Goal: Find specific page/section: Find specific page/section

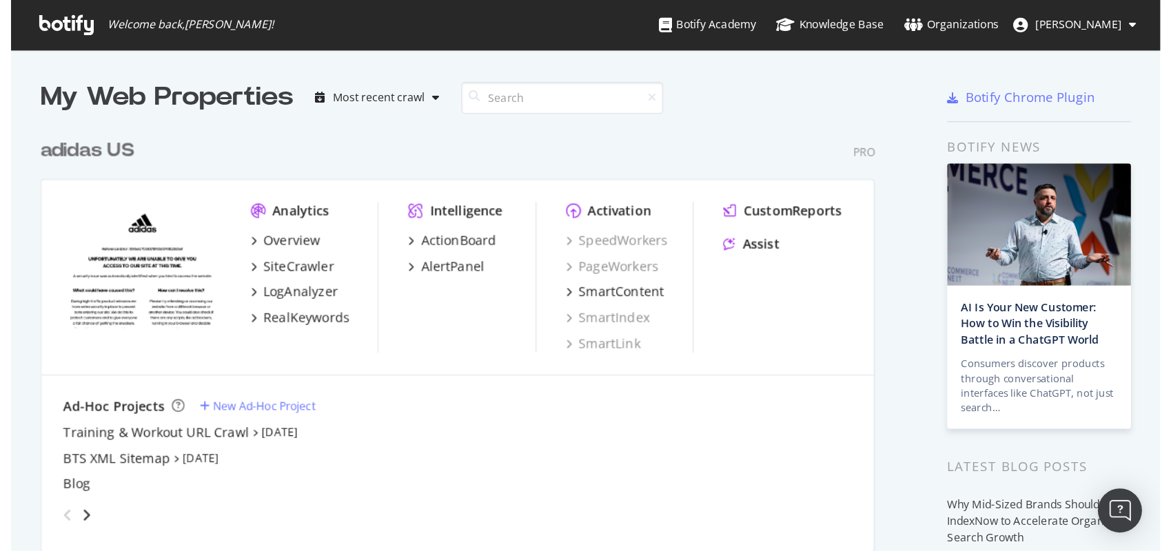
scroll to position [402, 841]
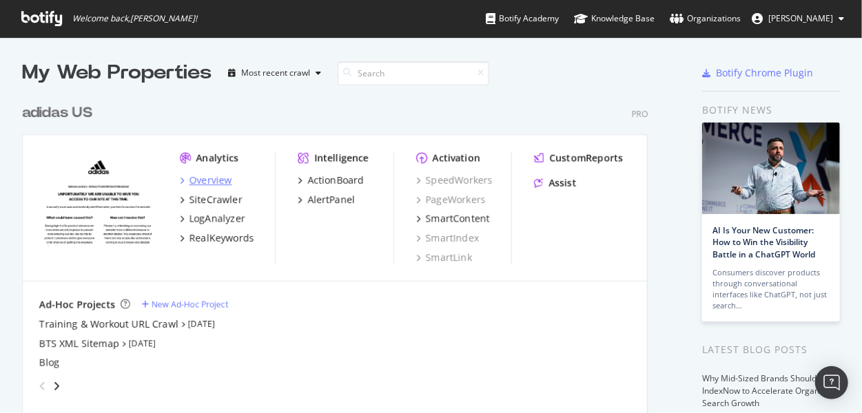
click at [218, 177] on div "Overview" at bounding box center [210, 181] width 43 height 14
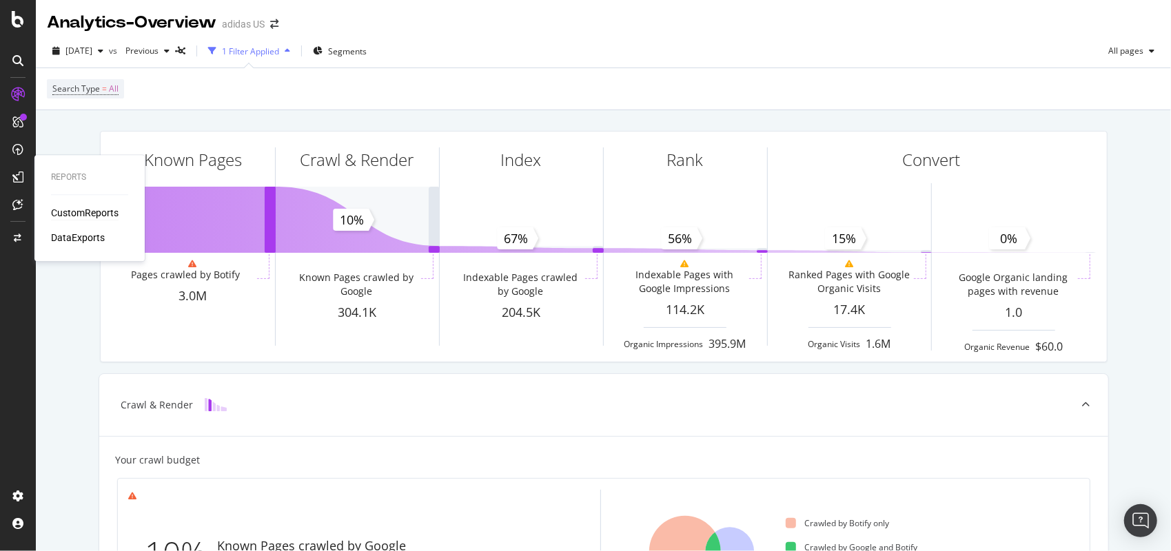
click at [61, 217] on div "CustomReports" at bounding box center [85, 213] width 68 height 14
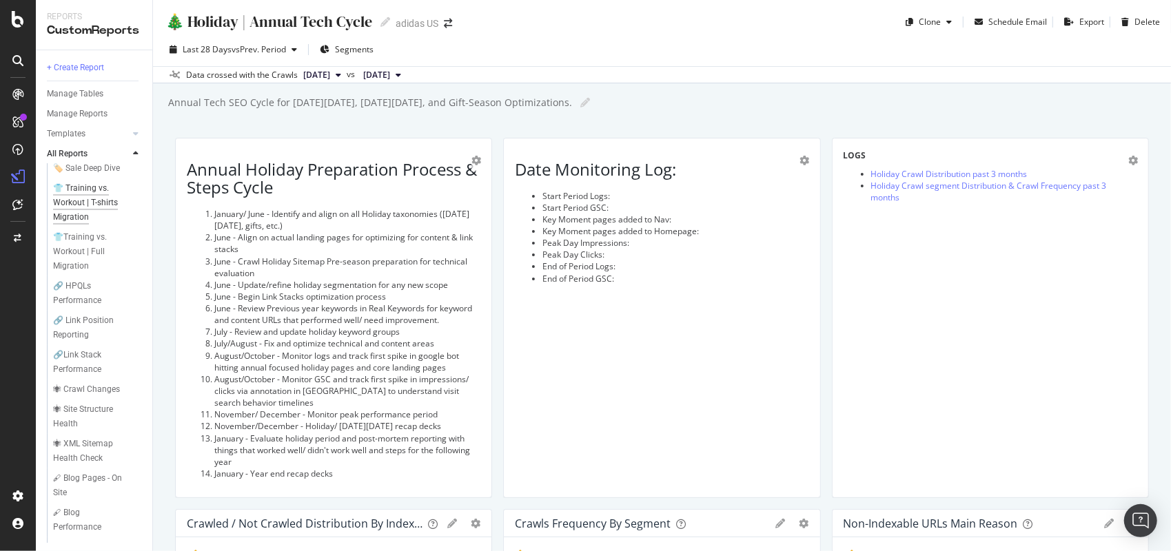
scroll to position [138, 0]
click at [59, 266] on div "👕Training vs. Workout | Full Migration" at bounding box center [94, 257] width 82 height 43
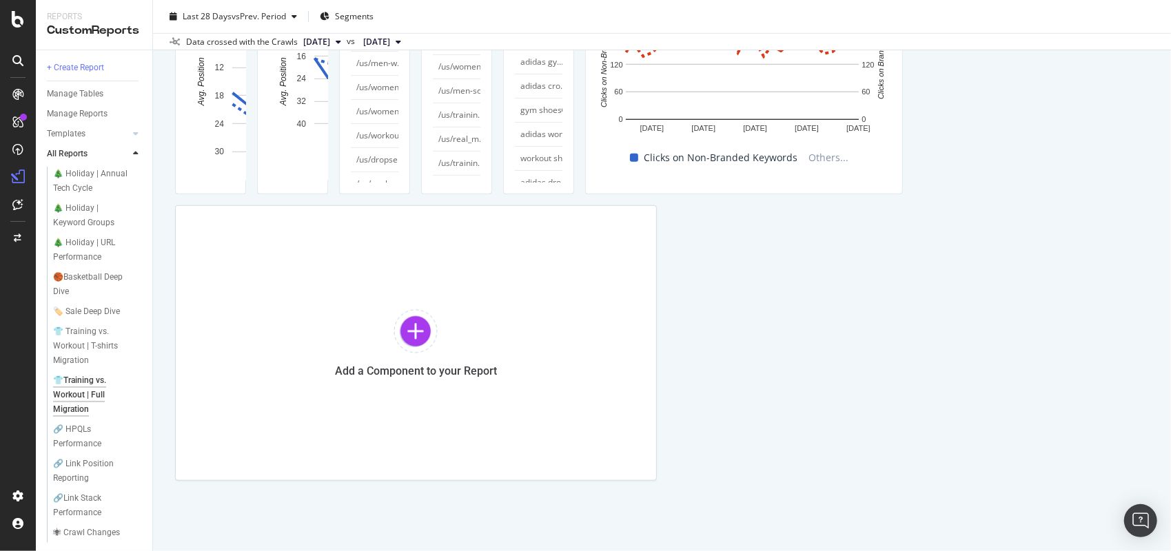
scroll to position [2619, 0]
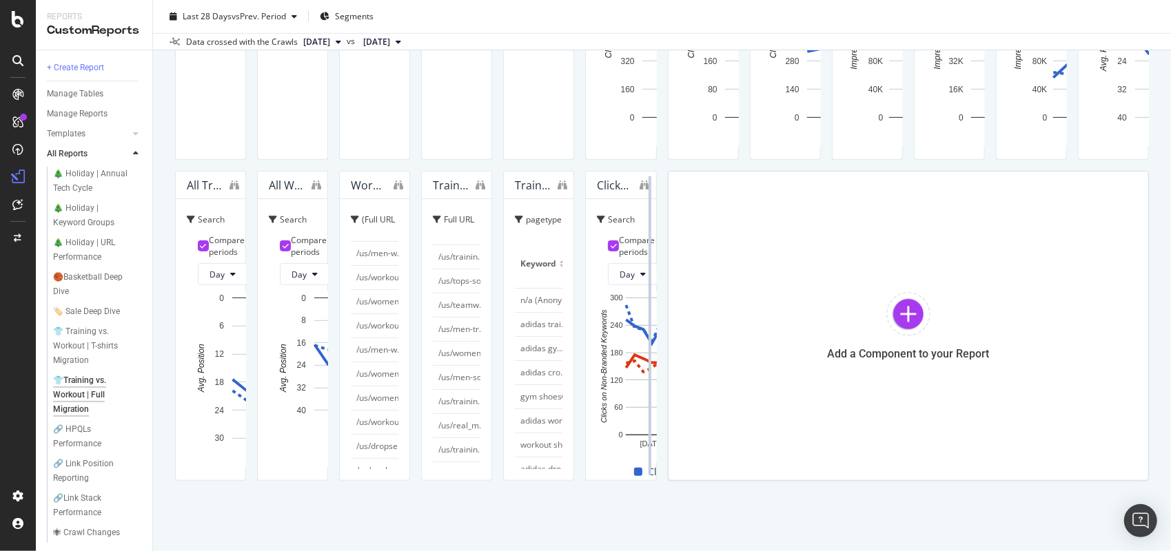
drag, startPoint x: 972, startPoint y: 233, endPoint x: 1127, endPoint y: 222, distance: 154.7
click at [657, 222] on div at bounding box center [650, 326] width 14 height 310
